Goal: Check status: Check status

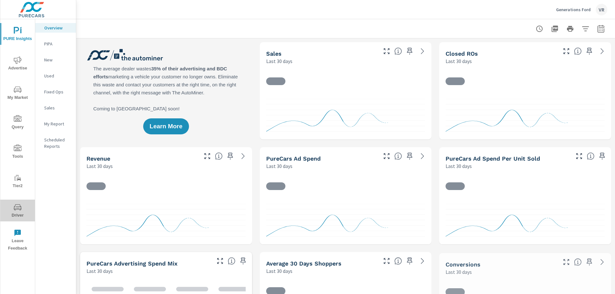
click at [17, 209] on icon "nav menu" at bounding box center [18, 208] width 8 height 8
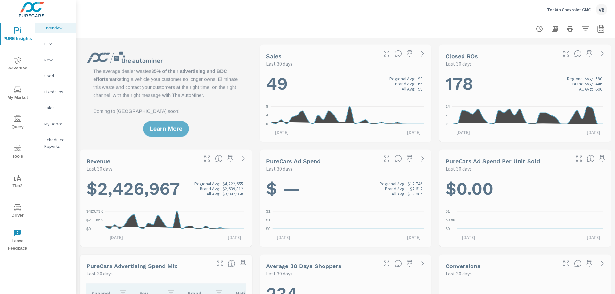
scroll to position [0, 0]
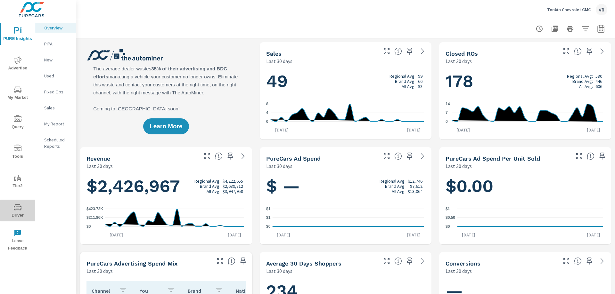
click at [12, 209] on span "Driver" at bounding box center [17, 212] width 31 height 16
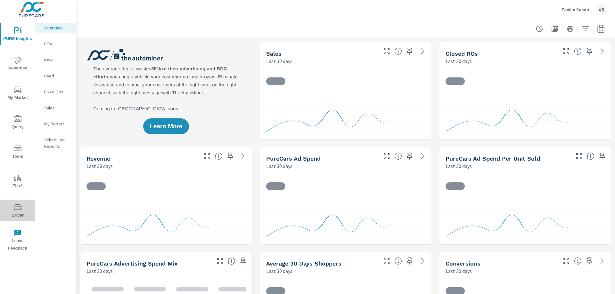
click at [19, 207] on icon "nav menu" at bounding box center [18, 207] width 8 height 6
